Goal: Check status: Check status

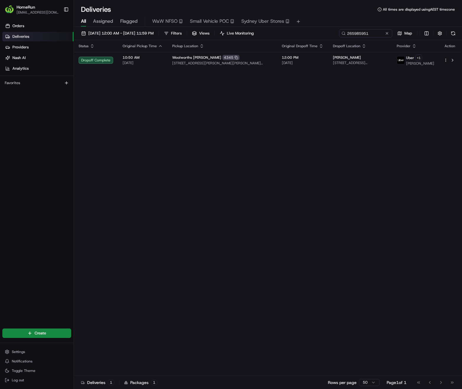
type input "265985951"
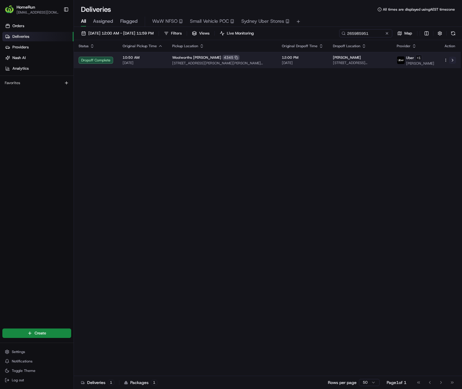
click at [453, 60] on button at bounding box center [452, 60] width 7 height 7
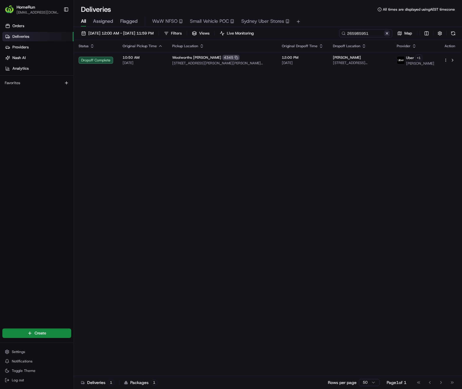
click at [386, 34] on button at bounding box center [387, 33] width 6 height 6
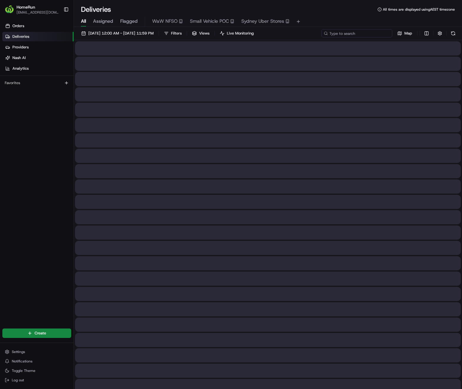
click at [367, 35] on input at bounding box center [356, 33] width 71 height 8
paste input "266018562"
type input "266018562"
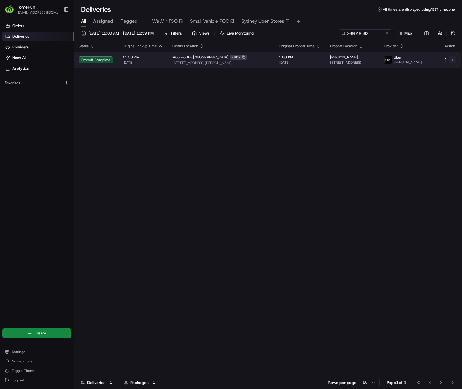
click at [452, 62] on button at bounding box center [452, 59] width 7 height 7
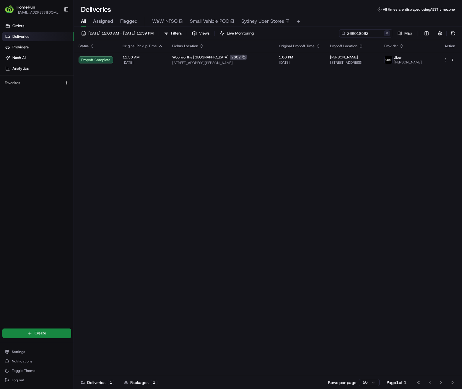
click at [386, 33] on button at bounding box center [387, 33] width 6 height 6
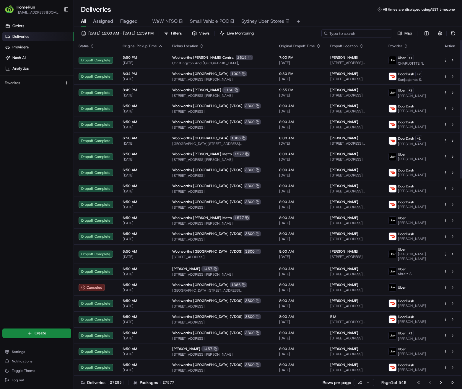
click at [375, 37] on input at bounding box center [356, 33] width 71 height 8
paste input "265905466"
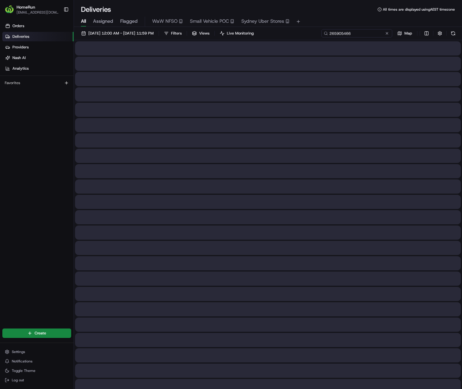
type input "265905466"
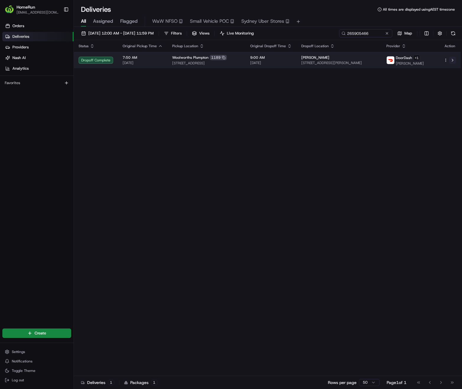
click at [451, 63] on button at bounding box center [452, 60] width 7 height 7
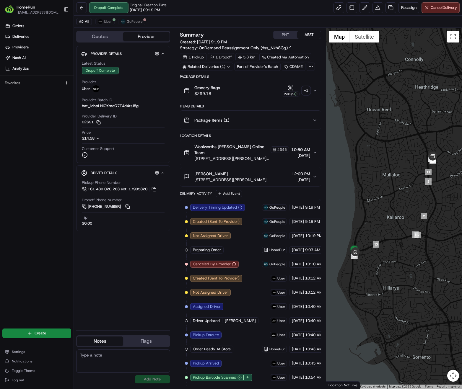
click at [308, 90] on div "+ 1" at bounding box center [306, 91] width 8 height 8
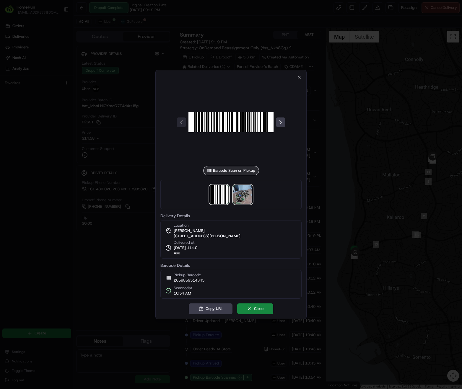
click at [247, 198] on img at bounding box center [242, 194] width 19 height 19
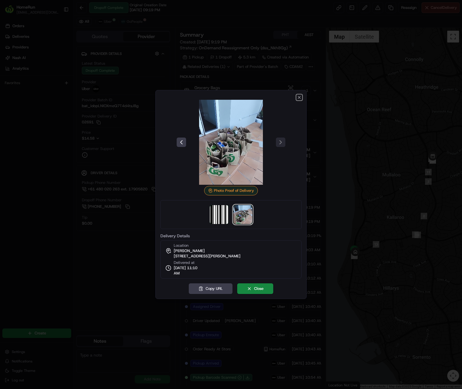
click at [299, 96] on icon "button" at bounding box center [299, 97] width 5 height 5
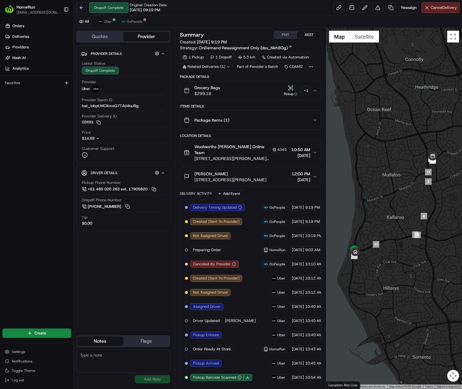
click at [228, 67] on icon at bounding box center [228, 67] width 4 height 4
click at [304, 90] on div "+ 1" at bounding box center [306, 91] width 8 height 8
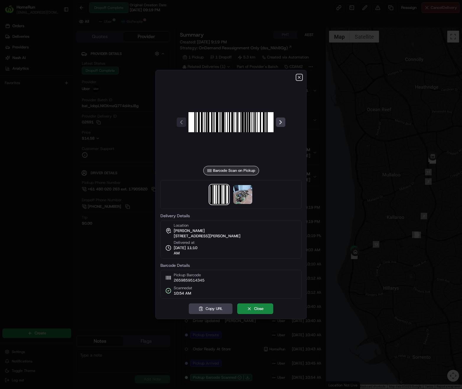
click at [298, 76] on icon "button" at bounding box center [299, 77] width 5 height 5
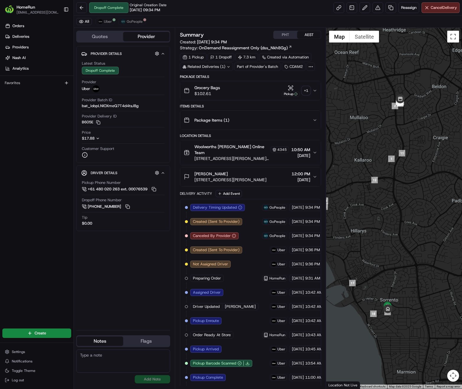
click at [305, 90] on div "+ 1" at bounding box center [306, 91] width 8 height 8
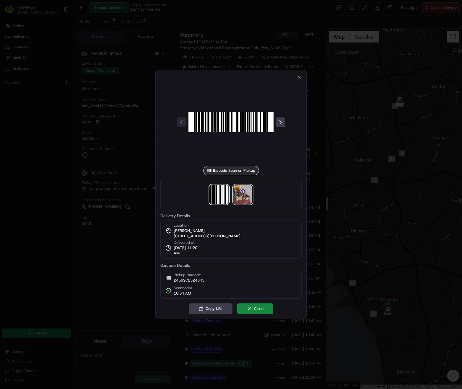
click at [241, 198] on img at bounding box center [242, 194] width 19 height 19
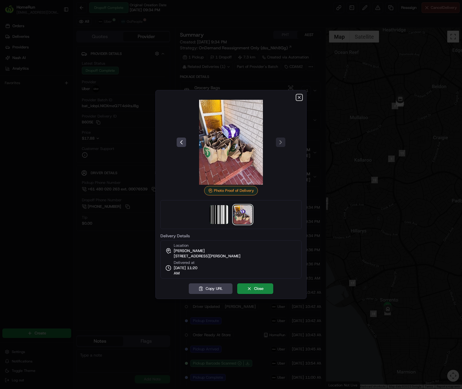
click at [298, 99] on icon "button" at bounding box center [299, 97] width 5 height 5
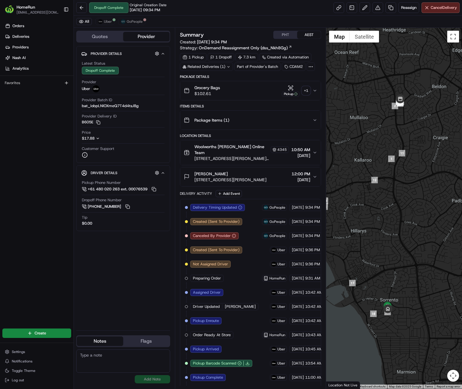
click at [305, 93] on div "+ 1" at bounding box center [306, 91] width 8 height 8
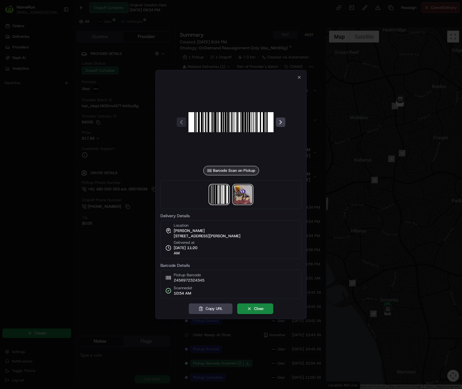
click at [239, 201] on img at bounding box center [242, 194] width 19 height 19
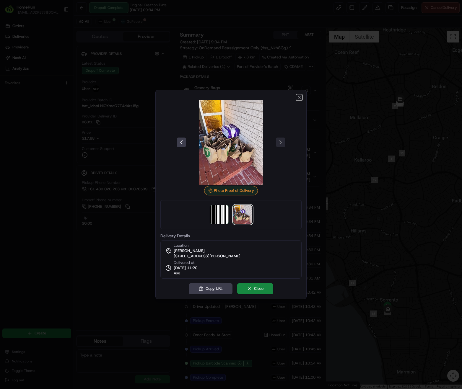
drag, startPoint x: 237, startPoint y: 147, endPoint x: 298, endPoint y: 98, distance: 78.3
click at [298, 98] on icon "button" at bounding box center [299, 97] width 5 height 5
